Goal: Task Accomplishment & Management: Manage account settings

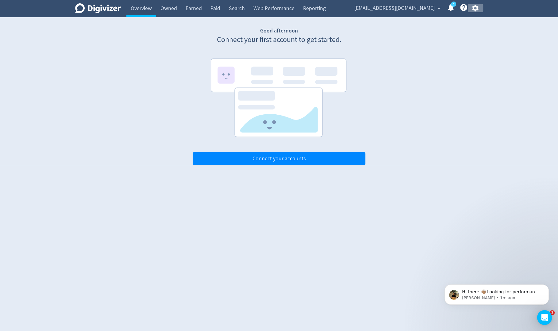
click at [475, 12] on icon "button" at bounding box center [475, 8] width 8 height 8
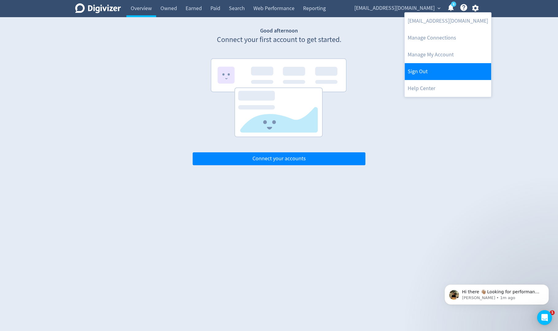
click at [445, 70] on link "Sign Out" at bounding box center [447, 71] width 86 height 17
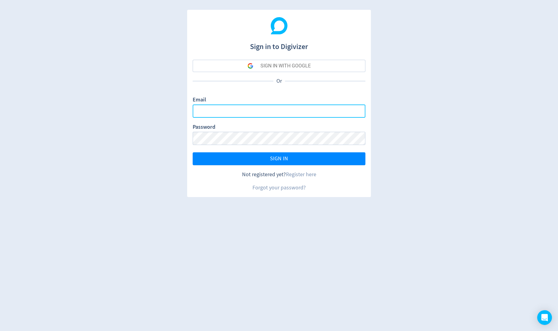
type input "[PERSON_NAME][EMAIL_ADDRESS][PERSON_NAME][DOMAIN_NAME]"
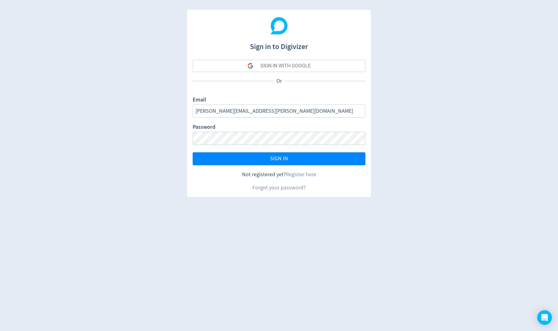
click at [289, 68] on div "SIGN IN WITH GOOGLE" at bounding box center [285, 66] width 50 height 12
